Goal: Task Accomplishment & Management: Complete application form

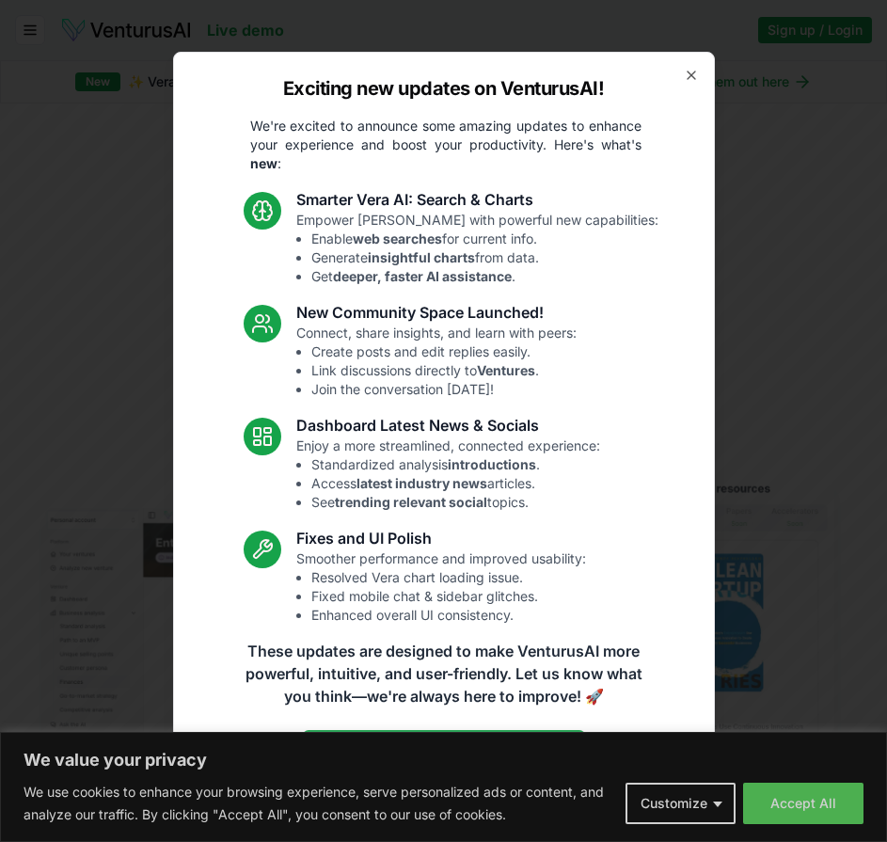
click at [708, 470] on div "Exciting new updates on VenturusAI! We're excited to announce some amazing upda…" at bounding box center [444, 422] width 542 height 740
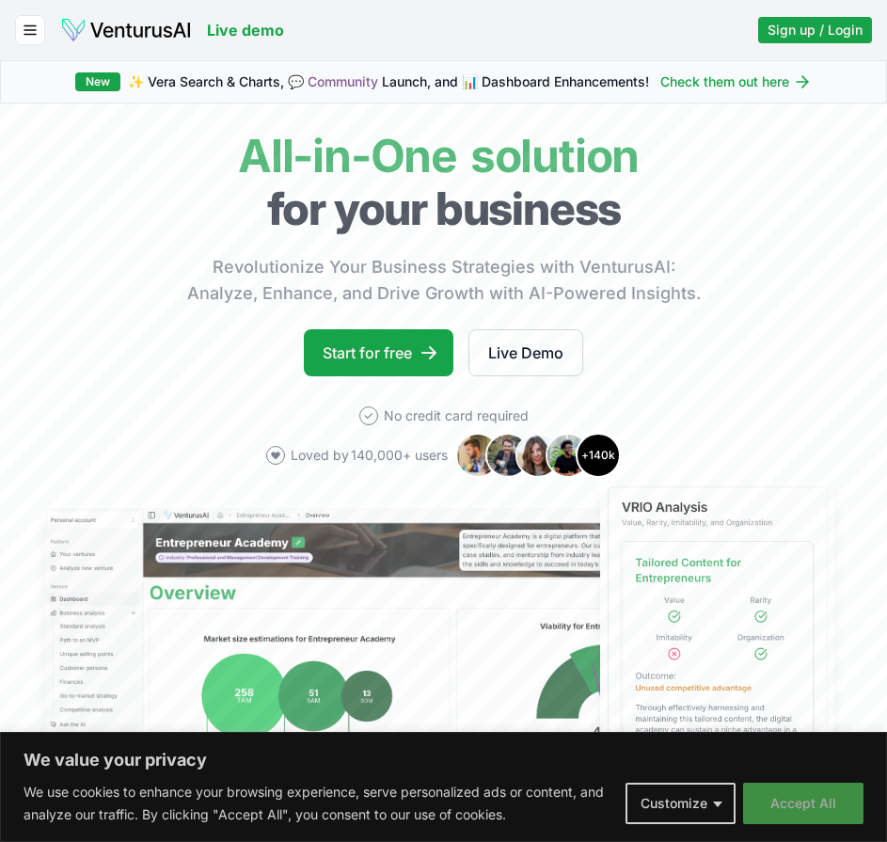
click at [813, 797] on button "Accept All" at bounding box center [803, 803] width 120 height 41
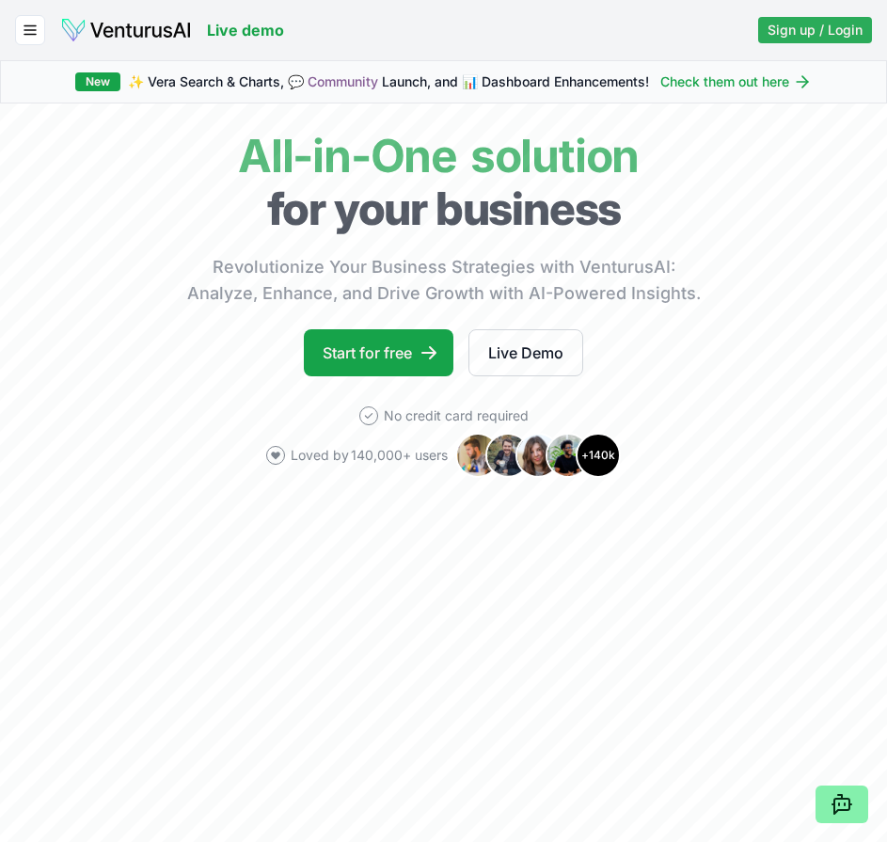
click at [796, 26] on span "Sign up / Login" at bounding box center [815, 30] width 95 height 19
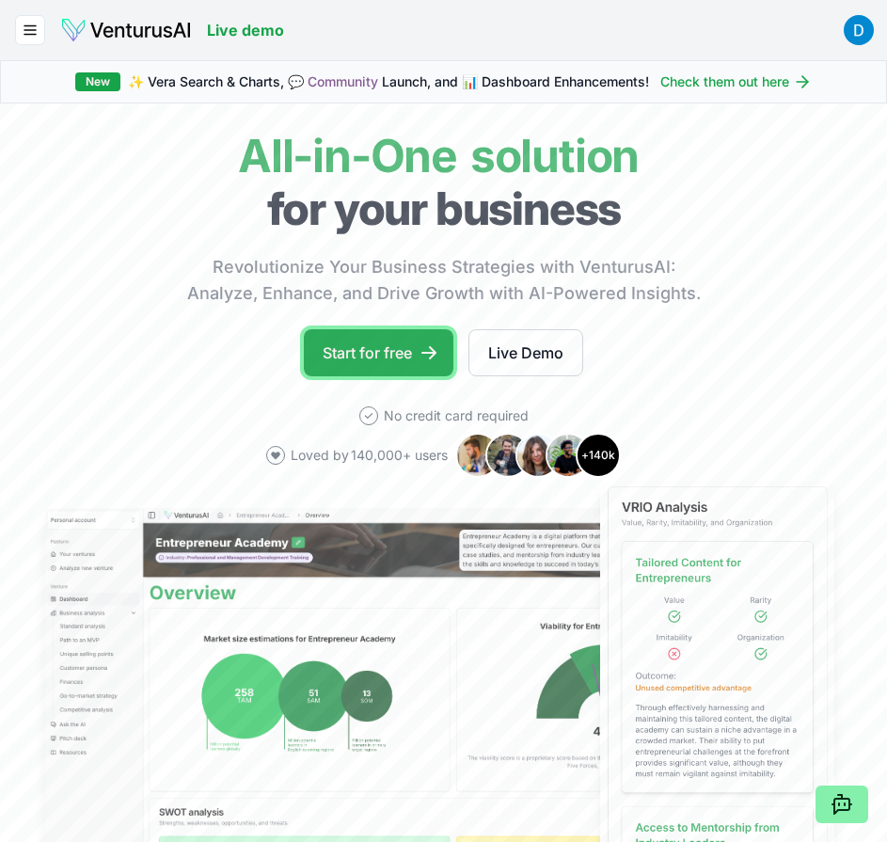
click at [376, 358] on link "Start for free" at bounding box center [379, 352] width 150 height 47
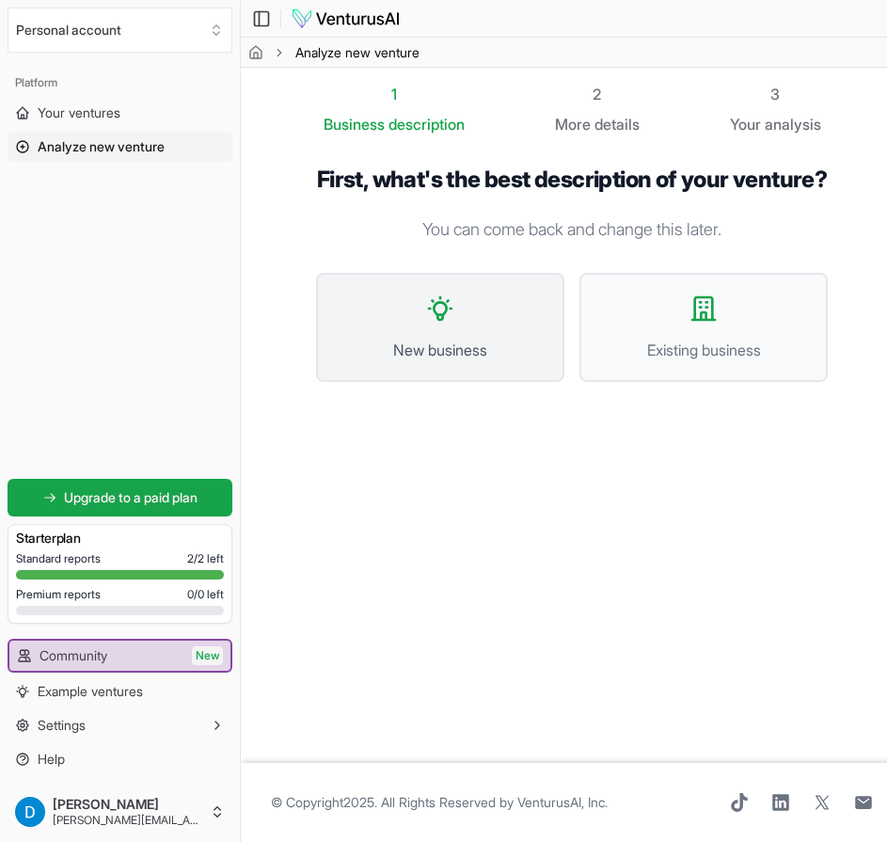
click at [484, 361] on span "New business" at bounding box center [440, 350] width 207 height 23
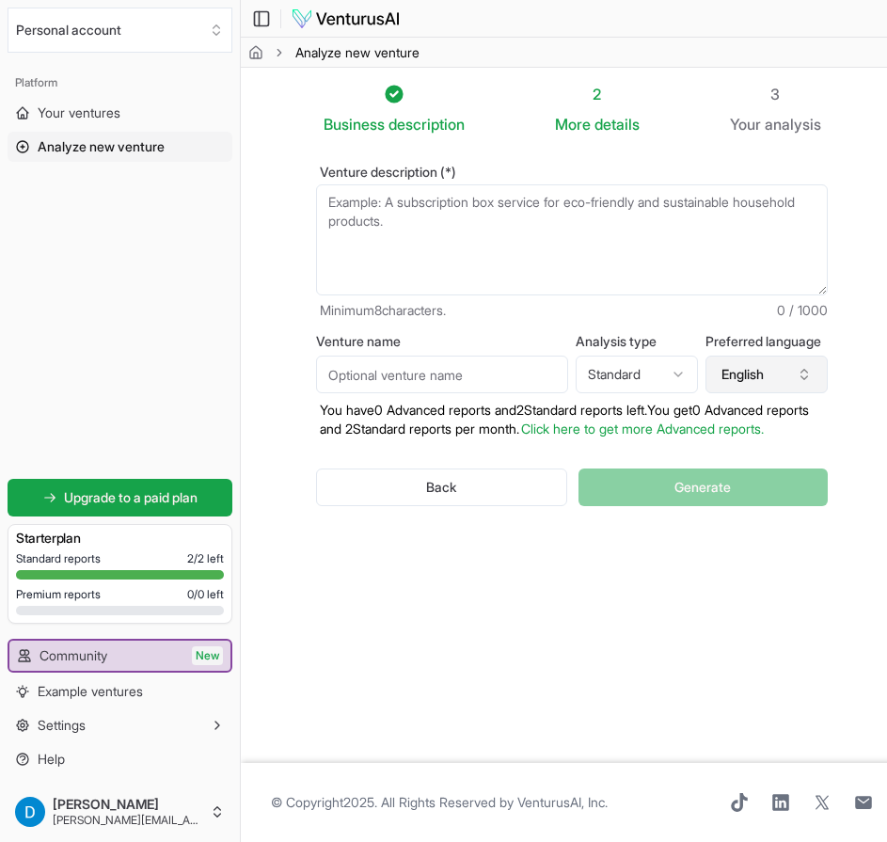
click at [809, 385] on button "English" at bounding box center [767, 375] width 122 height 38
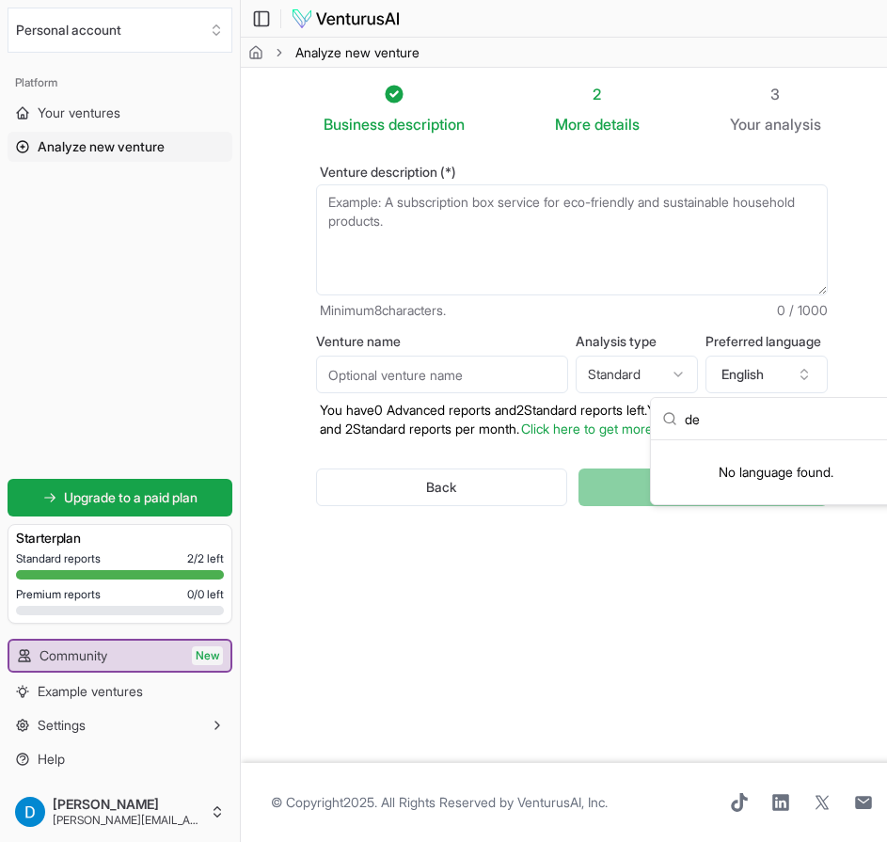
type input "d"
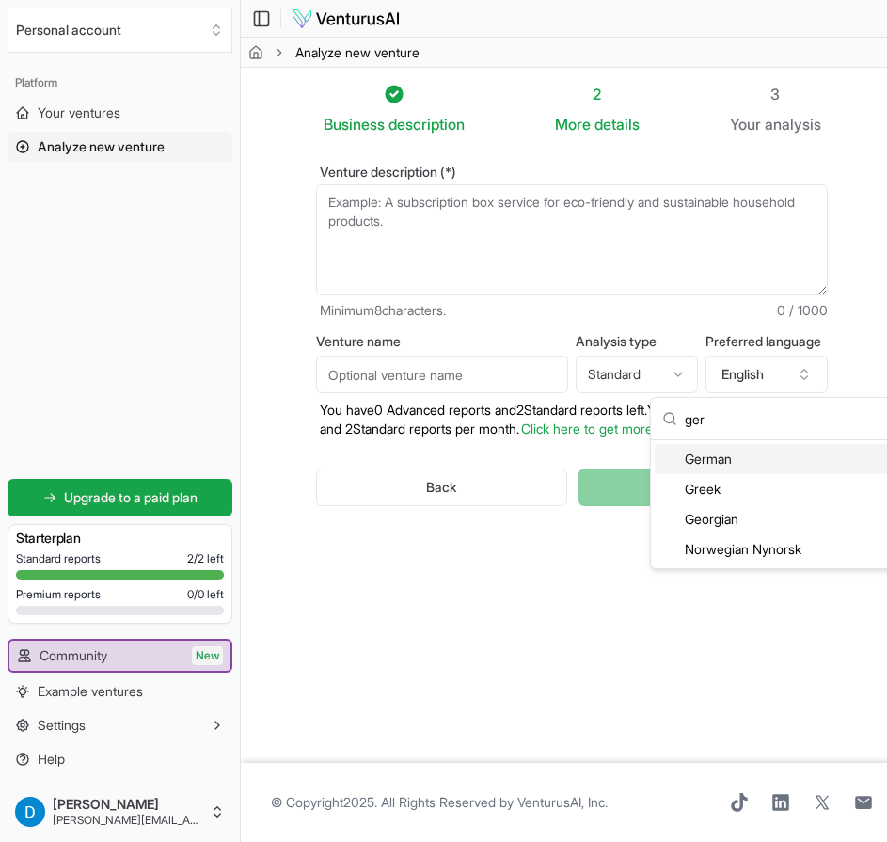
type input "ger"
click at [741, 459] on div "German" at bounding box center [776, 459] width 243 height 30
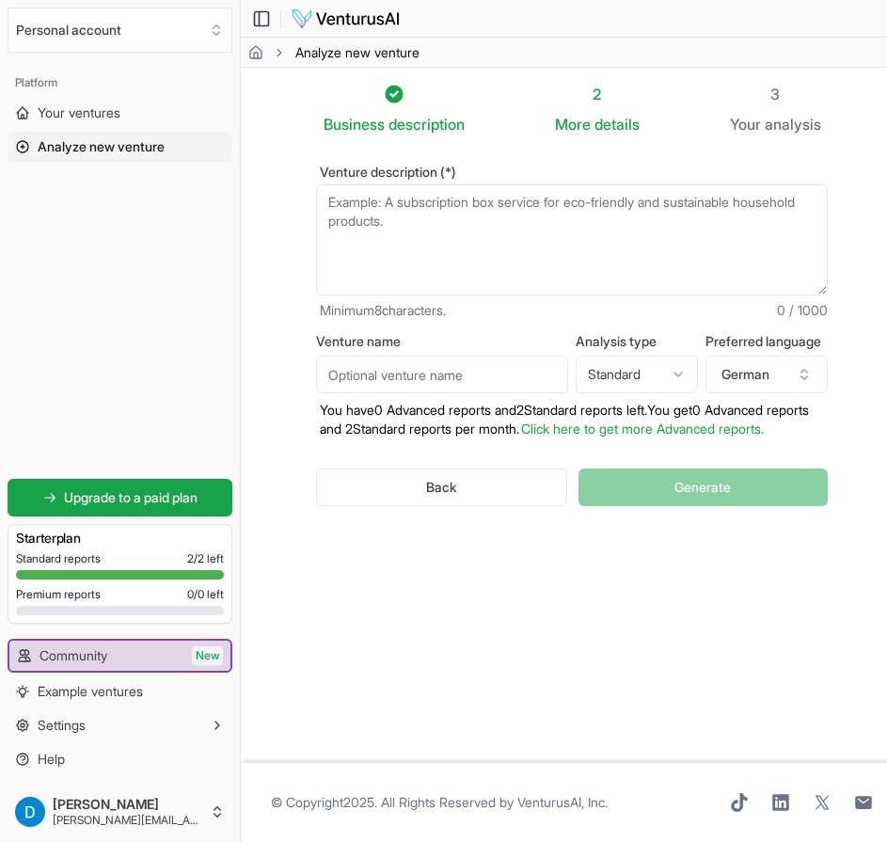
click at [679, 370] on html "We value your privacy We use cookies to enhance your browsing experience, serve…" at bounding box center [443, 421] width 887 height 842
select select "advanced"
click at [442, 371] on input "Venture name" at bounding box center [442, 375] width 252 height 38
type input "Mezora AI"
